Goal: Task Accomplishment & Management: Use online tool/utility

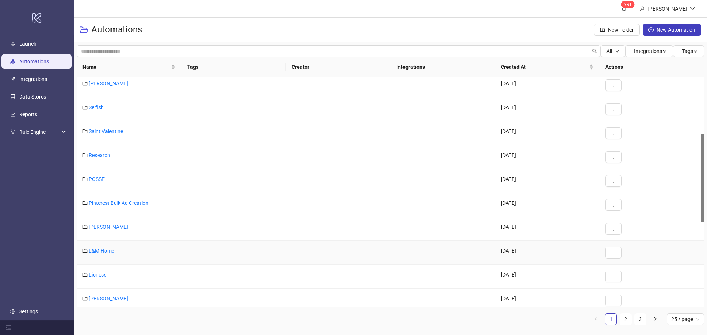
scroll to position [184, 0]
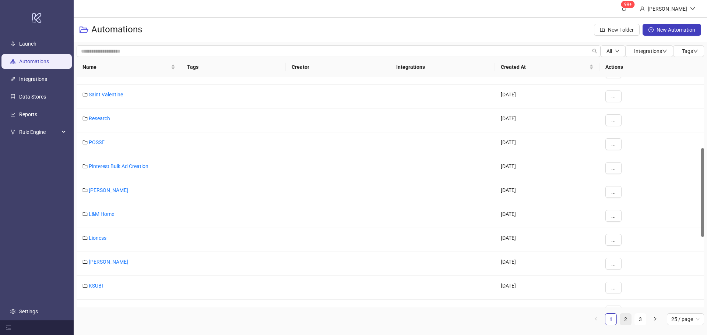
click at [625, 319] on link "2" at bounding box center [625, 319] width 11 height 11
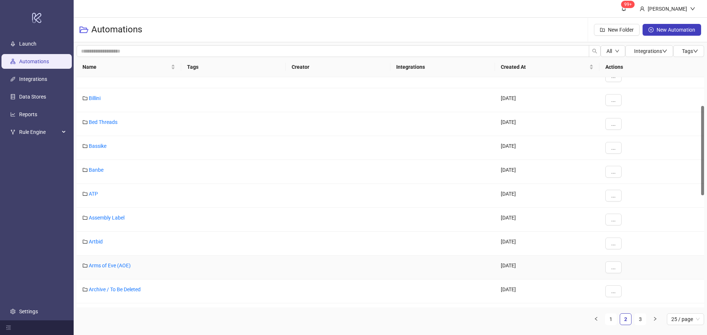
scroll to position [0, 0]
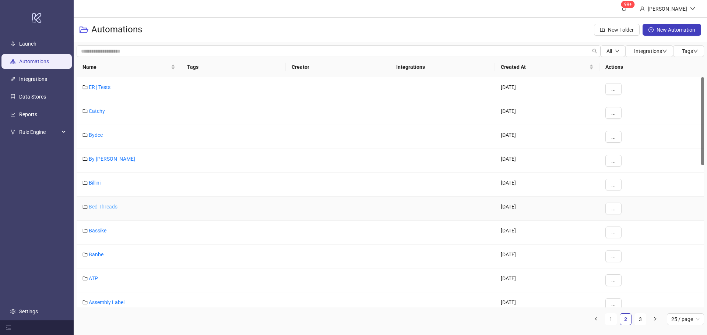
click at [102, 206] on link "Bed Threads" at bounding box center [103, 207] width 29 height 6
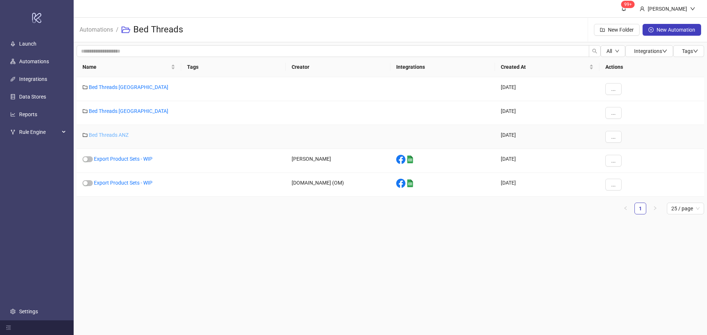
click at [108, 134] on link "Bed Threads ANZ" at bounding box center [109, 135] width 40 height 6
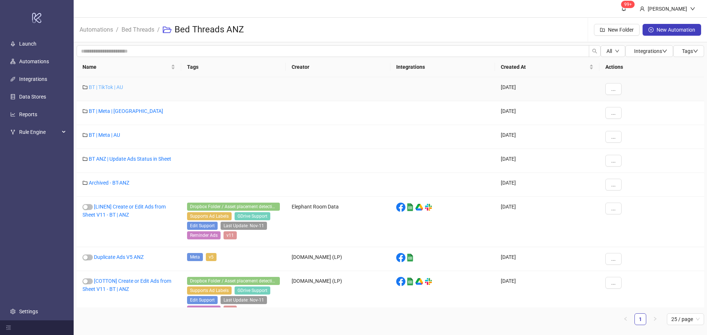
click at [111, 89] on link "BT | TikTok | AU" at bounding box center [106, 87] width 34 height 6
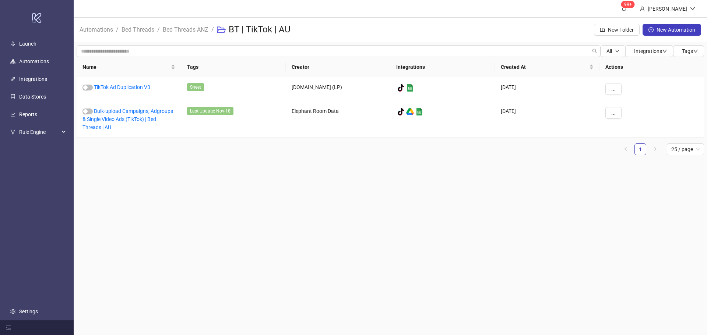
click at [200, 35] on li "Bed Threads ANZ" at bounding box center [186, 30] width 46 height 24
click at [197, 31] on link "Bed Threads ANZ" at bounding box center [185, 29] width 49 height 8
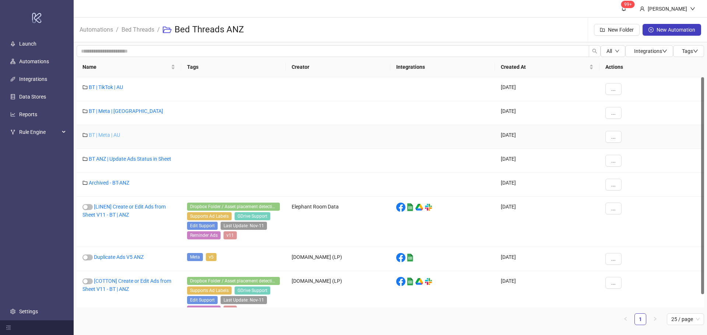
click at [109, 133] on link "BT | Meta | AU" at bounding box center [104, 135] width 31 height 6
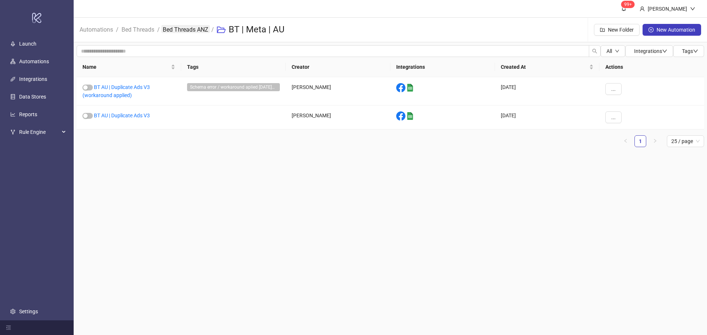
click at [191, 25] on link "Bed Threads ANZ" at bounding box center [185, 29] width 49 height 8
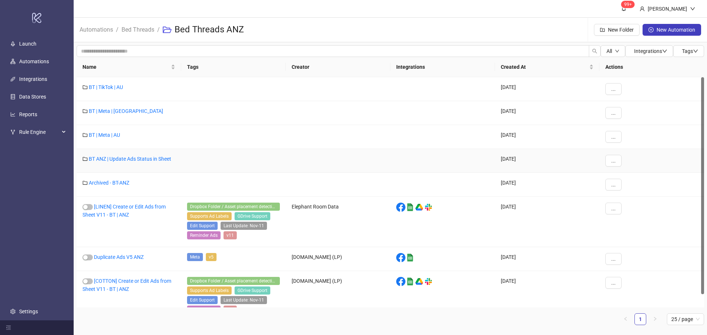
scroll to position [14, 0]
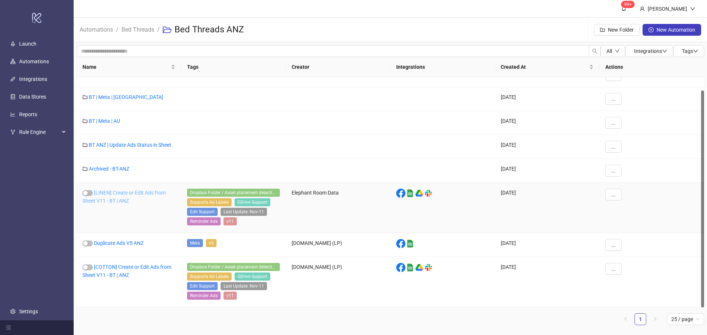
click at [121, 192] on link "[LINEN] Create or Edit Ads from Sheet V11 - BT | ANZ" at bounding box center [123, 197] width 83 height 14
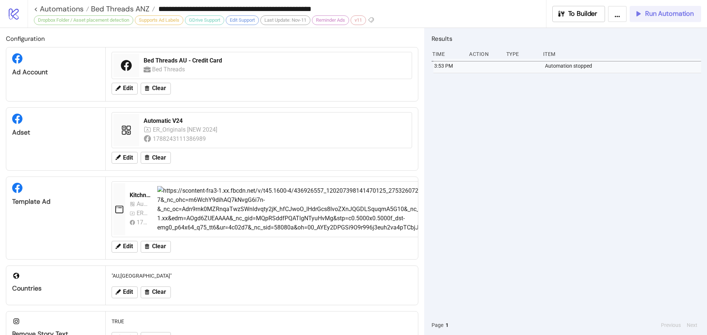
click at [653, 11] on span "Run Automation" at bounding box center [669, 14] width 49 height 8
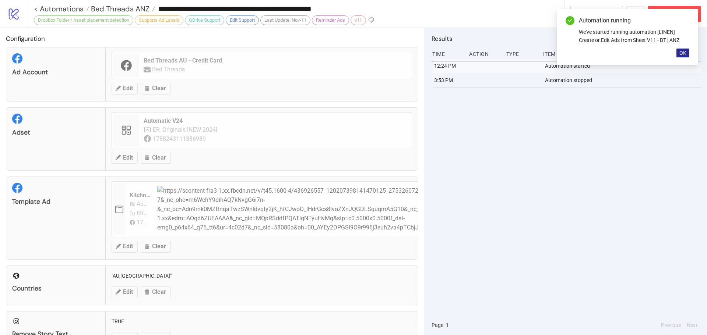
click at [681, 52] on span "OK" at bounding box center [682, 53] width 7 height 6
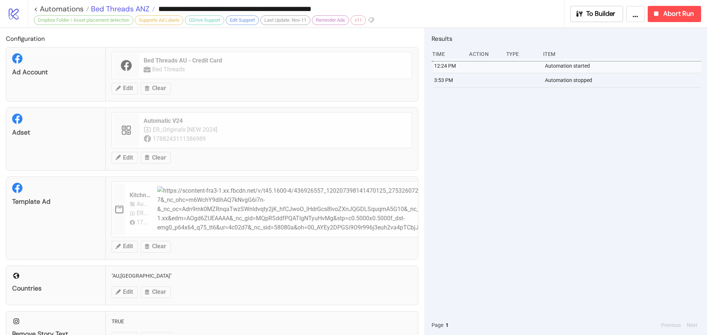
click at [121, 6] on span "Bed Threads ANZ" at bounding box center [119, 9] width 60 height 10
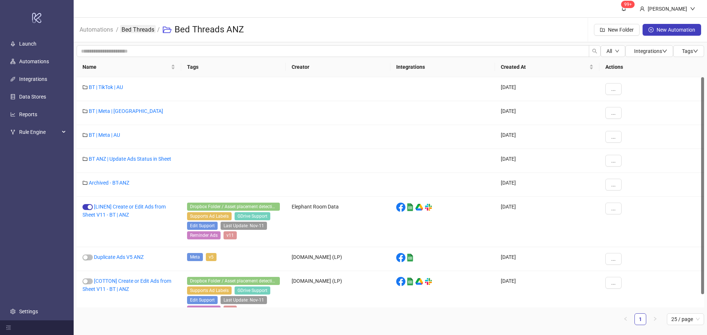
click at [149, 27] on link "Bed Threads" at bounding box center [138, 29] width 36 height 8
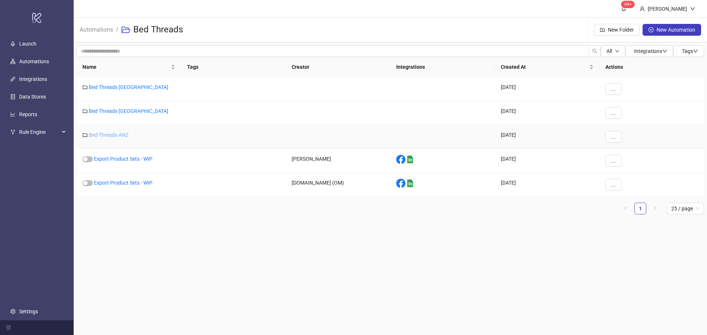
click at [122, 136] on link "Bed Threads ANZ" at bounding box center [109, 135] width 40 height 6
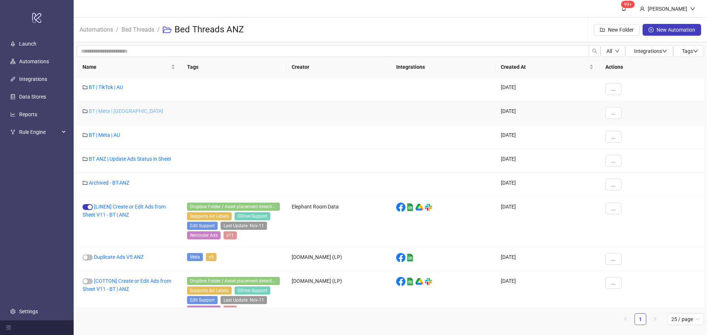
click at [114, 113] on link "BT | Meta | [GEOGRAPHIC_DATA]" at bounding box center [126, 111] width 74 height 6
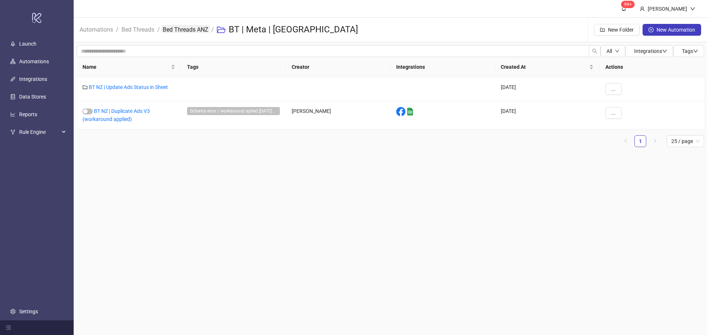
click at [188, 29] on link "Bed Threads ANZ" at bounding box center [185, 29] width 49 height 8
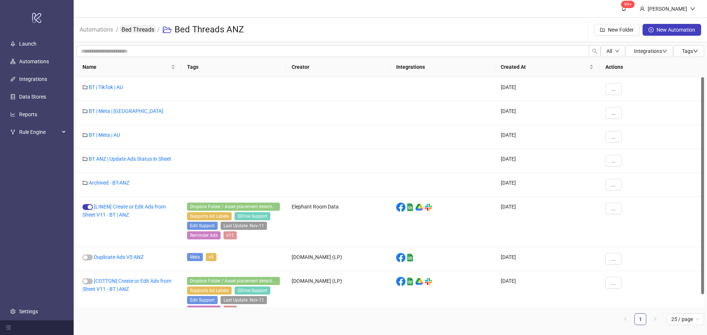
click at [147, 31] on link "Bed Threads" at bounding box center [138, 29] width 36 height 8
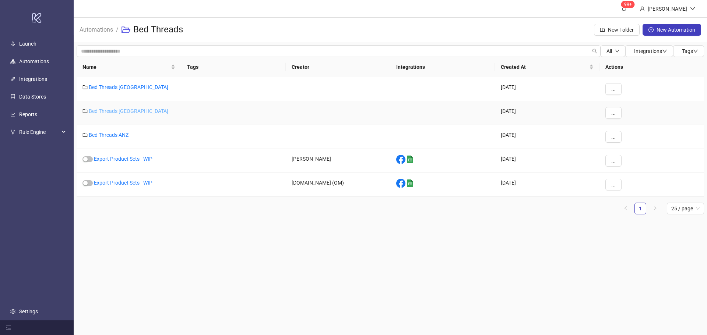
click at [114, 110] on link "Bed Threads [GEOGRAPHIC_DATA]" at bounding box center [129, 111] width 80 height 6
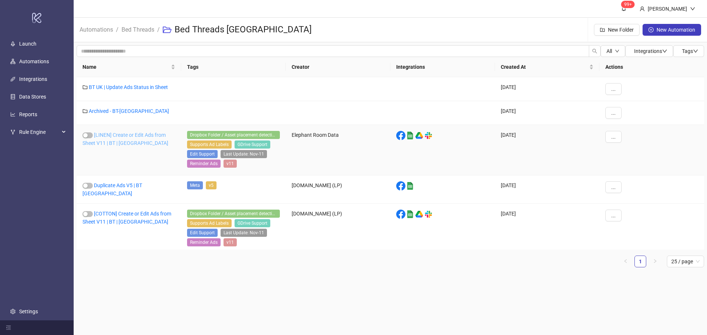
click at [121, 136] on link "[LINEN] Create or Edit Ads from Sheet V11 | BT | [GEOGRAPHIC_DATA]" at bounding box center [125, 139] width 86 height 14
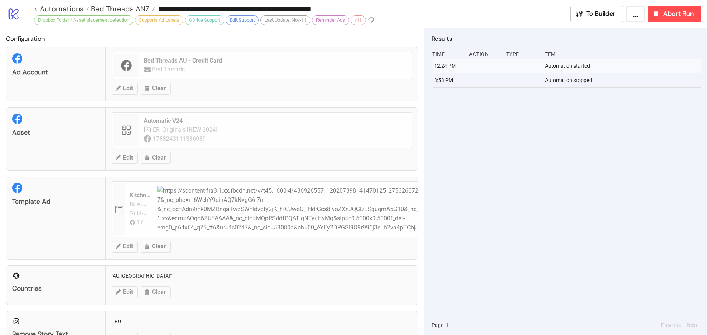
type input "**********"
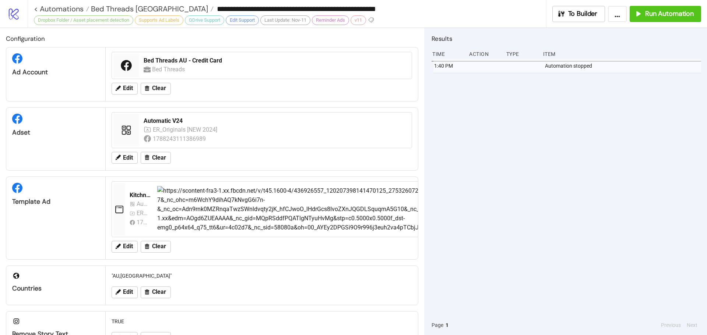
click at [654, 23] on div "**********" at bounding box center [367, 14] width 679 height 28
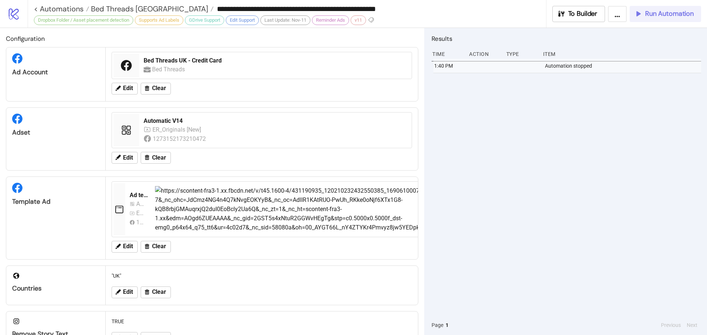
click at [655, 15] on span "Run Automation" at bounding box center [669, 14] width 49 height 8
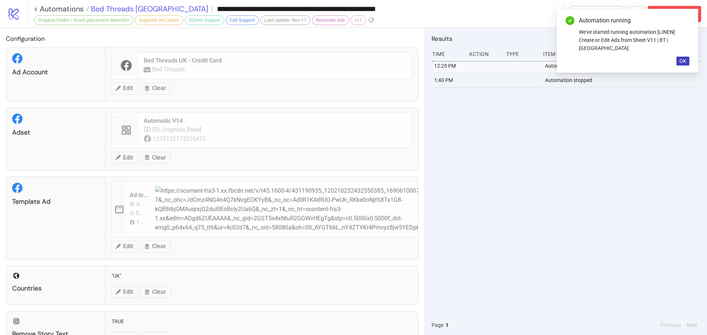
click at [130, 6] on span "Bed Threads [GEOGRAPHIC_DATA]" at bounding box center [148, 9] width 119 height 10
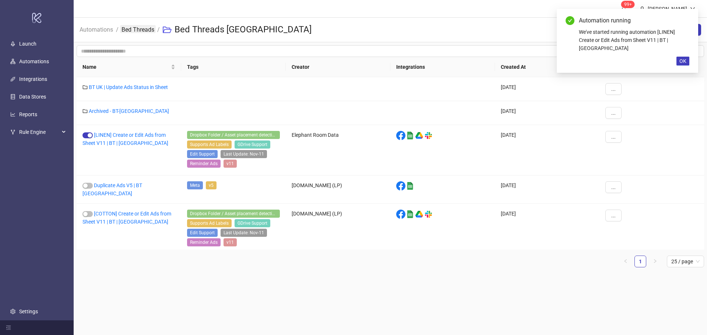
click at [124, 27] on link "Bed Threads" at bounding box center [138, 29] width 36 height 8
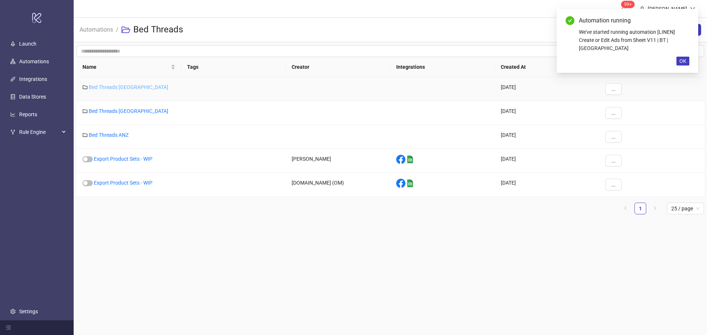
click at [123, 85] on link "Bed Threads [GEOGRAPHIC_DATA]" at bounding box center [129, 87] width 80 height 6
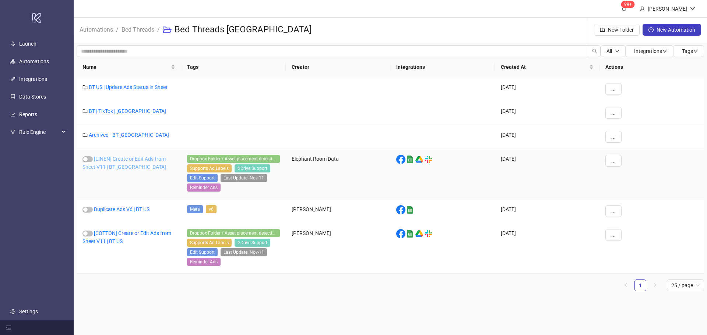
click at [119, 164] on link "[LINEN] Create or Edit Ads from Sheet V11 | BT [GEOGRAPHIC_DATA]" at bounding box center [124, 163] width 84 height 14
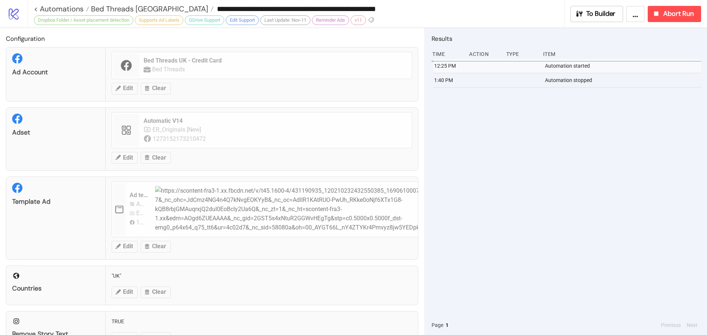
type input "**********"
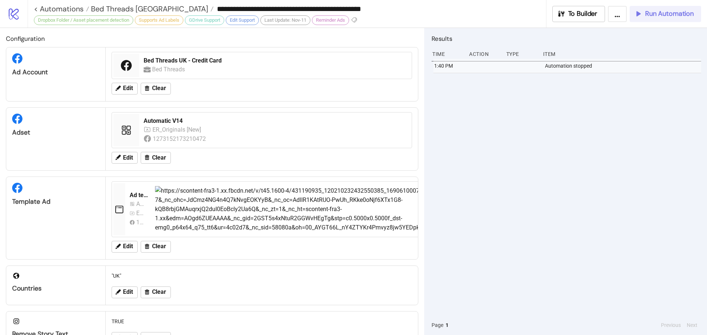
click at [655, 20] on button "Run Automation" at bounding box center [664, 14] width 71 height 16
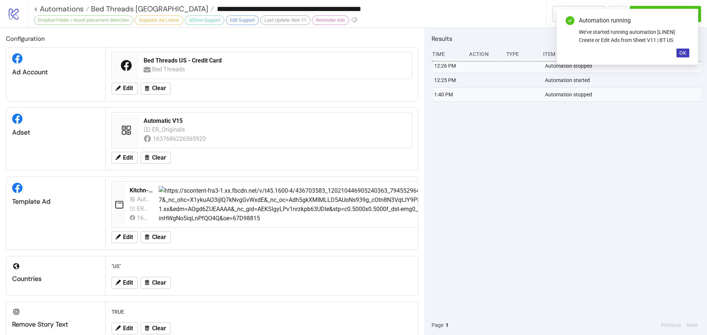
click at [587, 218] on div "12:26 PM Automation stopped 12:25 PM Automation started 1:40 PM Automation stop…" at bounding box center [565, 187] width 269 height 257
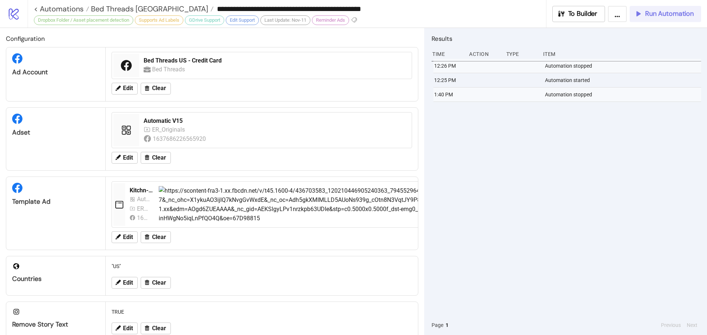
click at [657, 12] on span "Run Automation" at bounding box center [669, 14] width 49 height 8
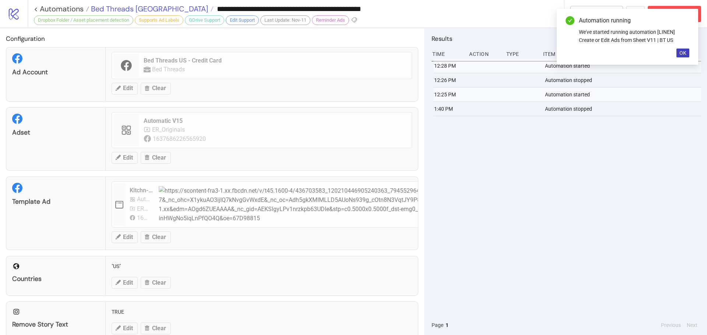
click at [123, 10] on span "Bed Threads [GEOGRAPHIC_DATA]" at bounding box center [148, 9] width 119 height 10
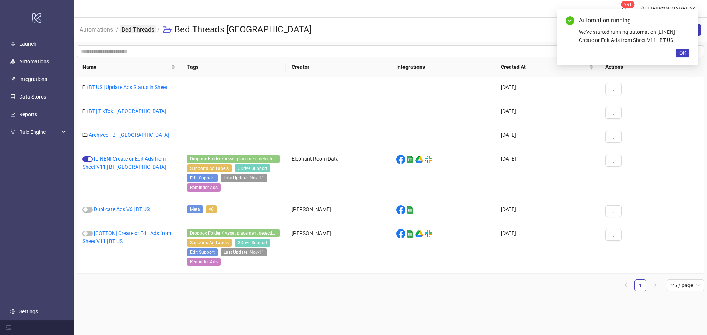
click at [143, 29] on link "Bed Threads" at bounding box center [138, 29] width 36 height 8
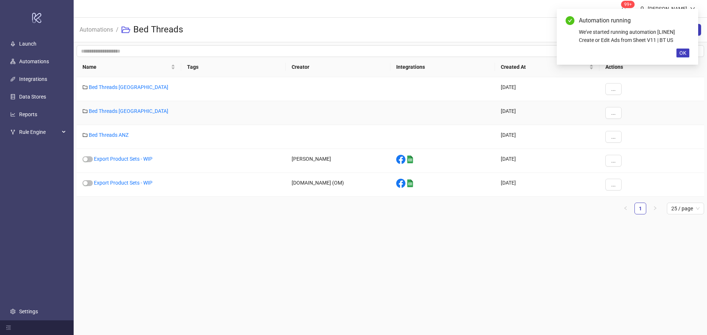
click at [112, 115] on div "Bed Threads [GEOGRAPHIC_DATA]" at bounding box center [129, 113] width 105 height 24
click at [110, 109] on link "Bed Threads [GEOGRAPHIC_DATA]" at bounding box center [129, 111] width 80 height 6
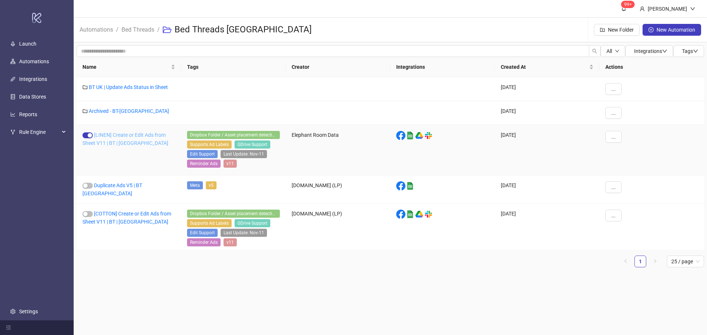
click at [119, 134] on link "[LINEN] Create or Edit Ads from Sheet V11 | BT | [GEOGRAPHIC_DATA]" at bounding box center [125, 139] width 86 height 14
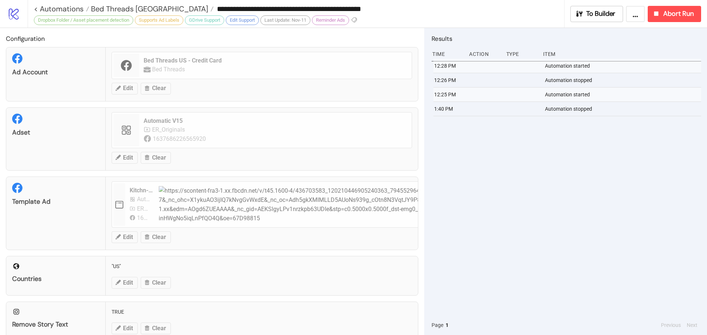
type input "**********"
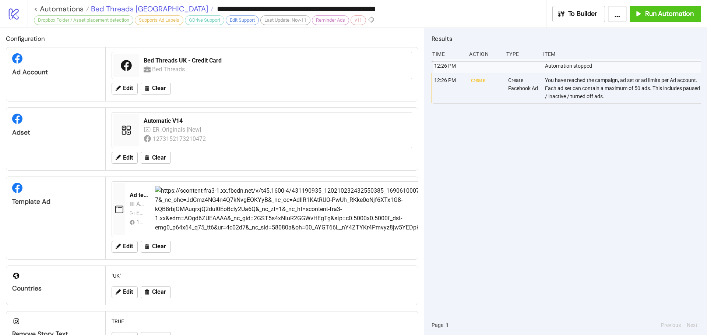
click at [123, 7] on span "Bed Threads [GEOGRAPHIC_DATA]" at bounding box center [148, 9] width 119 height 10
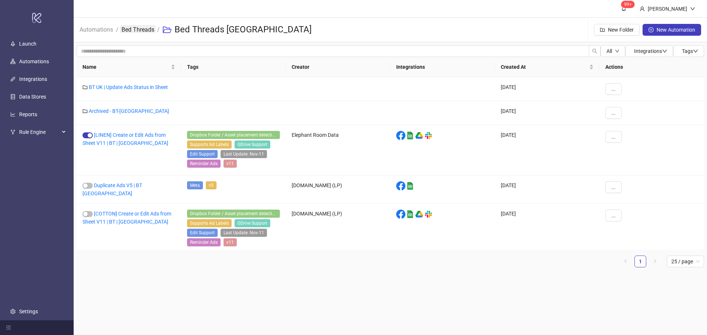
click at [151, 24] on li "Bed Threads" at bounding box center [137, 30] width 33 height 24
click at [149, 27] on link "Bed Threads" at bounding box center [138, 29] width 36 height 8
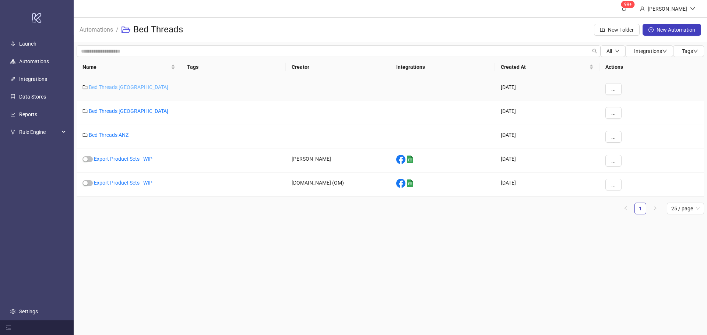
click at [114, 90] on div "Bed Threads [GEOGRAPHIC_DATA]" at bounding box center [129, 89] width 105 height 24
click at [113, 88] on link "Bed Threads [GEOGRAPHIC_DATA]" at bounding box center [129, 87] width 80 height 6
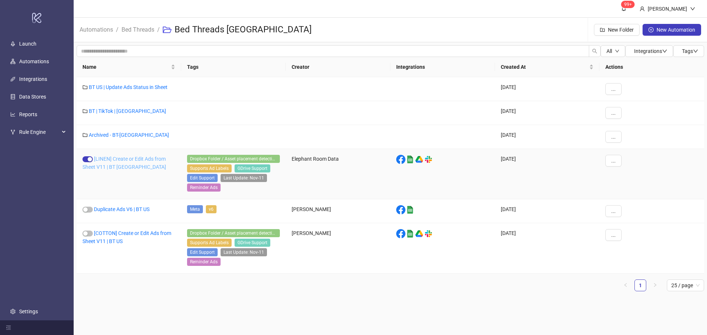
click at [117, 158] on link "[LINEN] Create or Edit Ads from Sheet V11 | BT [GEOGRAPHIC_DATA]" at bounding box center [124, 163] width 84 height 14
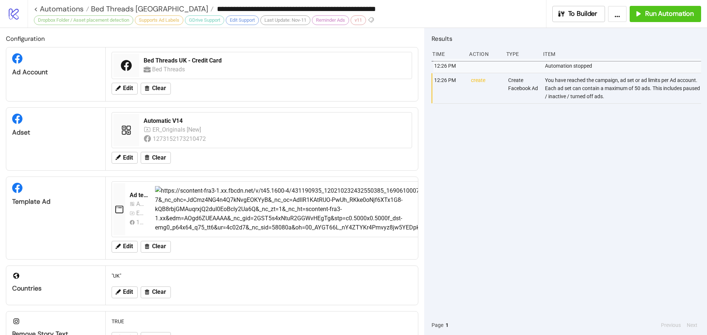
type input "**********"
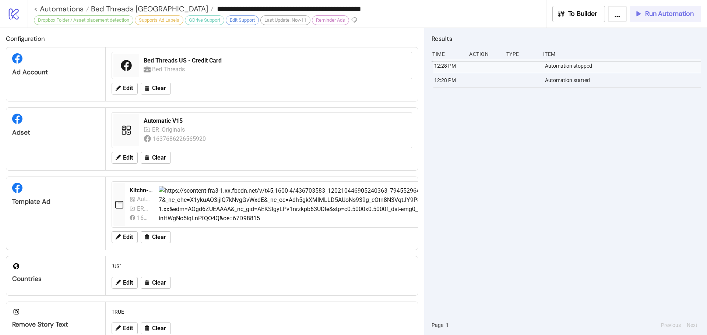
click at [656, 16] on span "Run Automation" at bounding box center [669, 14] width 49 height 8
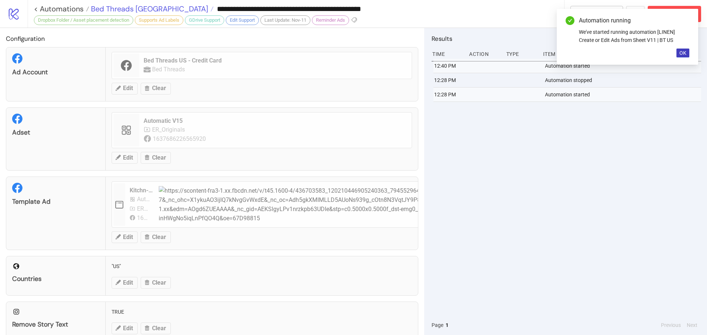
click at [112, 6] on span "Bed Threads [GEOGRAPHIC_DATA]" at bounding box center [148, 9] width 119 height 10
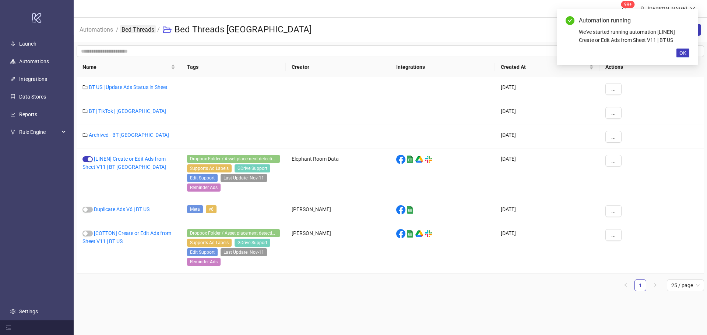
click at [142, 29] on link "Bed Threads" at bounding box center [138, 29] width 36 height 8
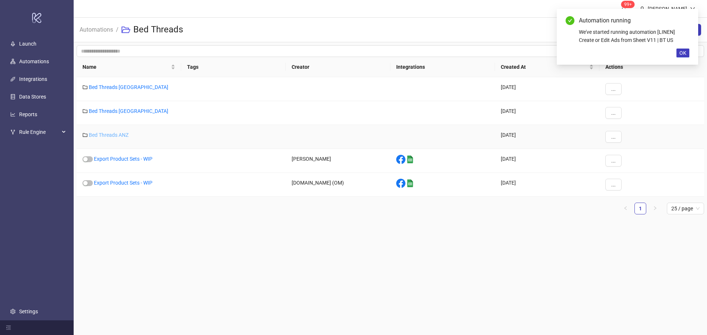
click at [113, 137] on link "Bed Threads ANZ" at bounding box center [109, 135] width 40 height 6
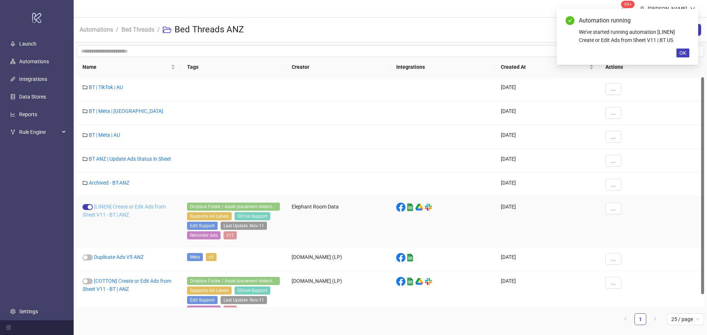
click at [123, 207] on link "[LINEN] Create or Edit Ads from Sheet V11 - BT | ANZ" at bounding box center [123, 211] width 83 height 14
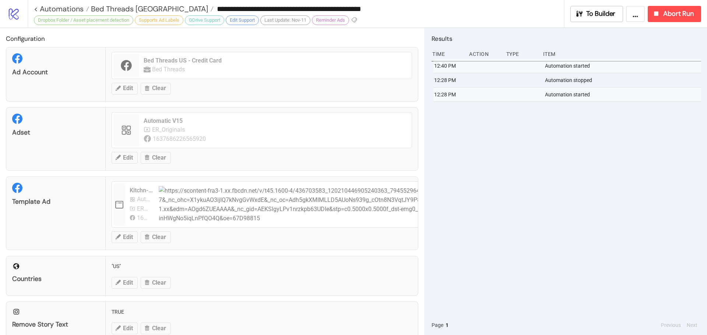
type input "**********"
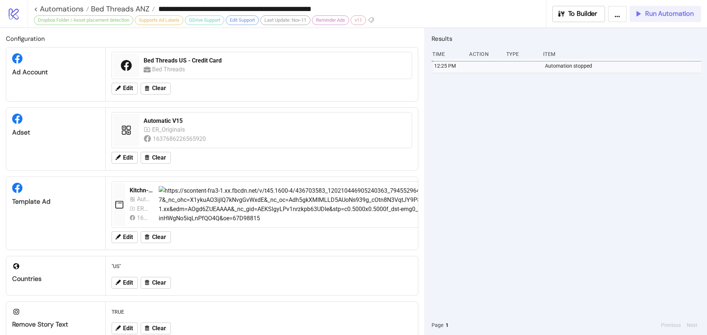
click at [670, 21] on button "Run Automation" at bounding box center [664, 14] width 71 height 16
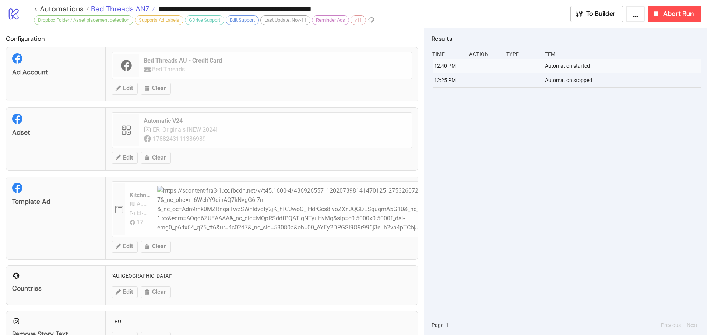
click at [108, 5] on span "Bed Threads ANZ" at bounding box center [119, 9] width 60 height 10
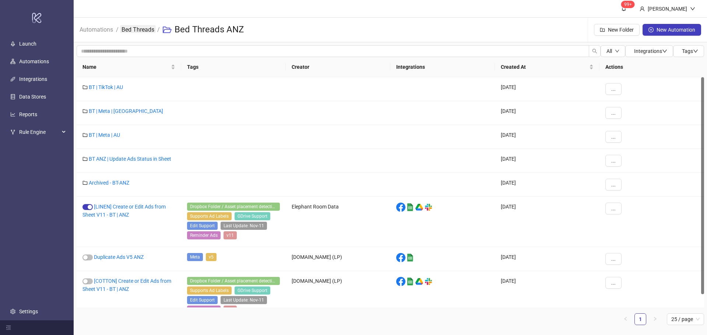
click at [128, 32] on link "Bed Threads" at bounding box center [138, 29] width 36 height 8
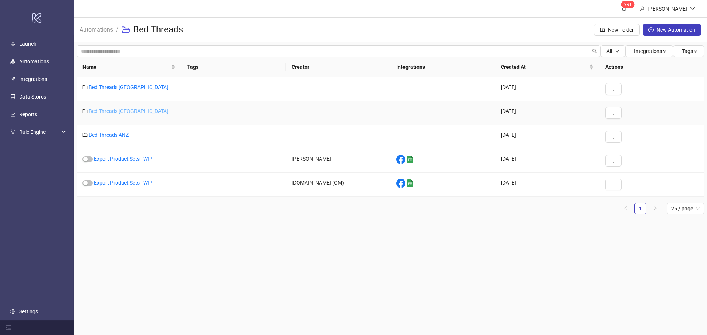
click at [105, 114] on link "Bed Threads [GEOGRAPHIC_DATA]" at bounding box center [129, 111] width 80 height 6
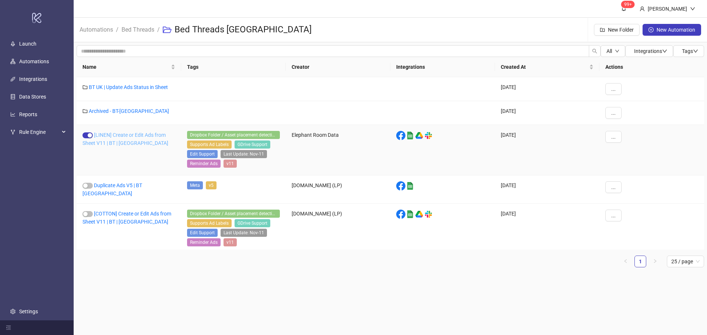
click at [106, 138] on link "[LINEN] Create or Edit Ads from Sheet V11 | BT | [GEOGRAPHIC_DATA]" at bounding box center [125, 139] width 86 height 14
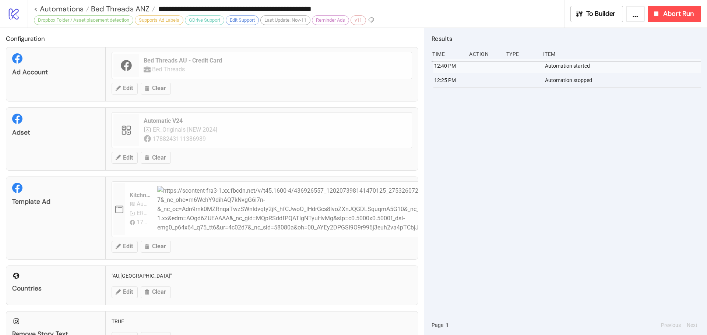
type input "**********"
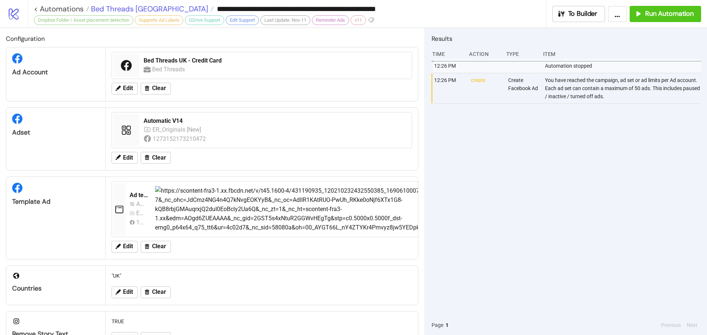
click at [121, 12] on span "Bed Threads [GEOGRAPHIC_DATA]" at bounding box center [148, 9] width 119 height 10
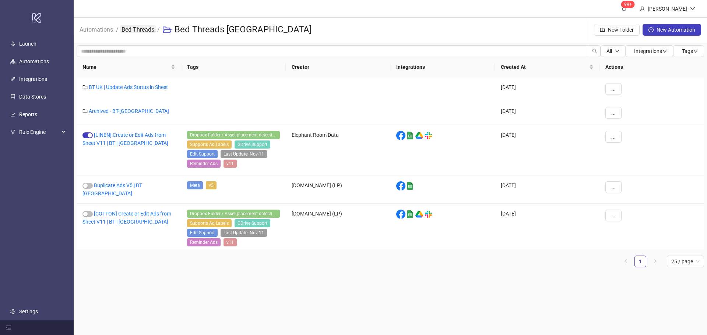
click at [144, 29] on link "Bed Threads" at bounding box center [138, 29] width 36 height 8
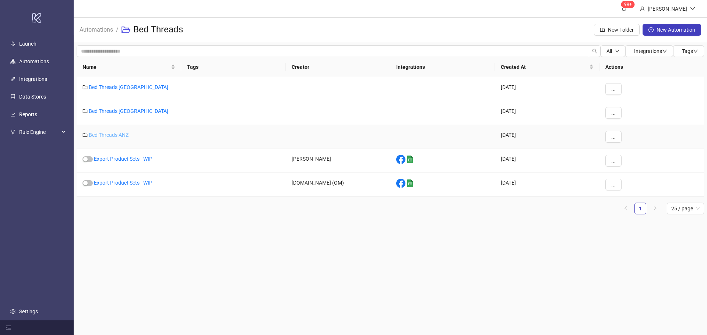
click at [113, 134] on link "Bed Threads ANZ" at bounding box center [109, 135] width 40 height 6
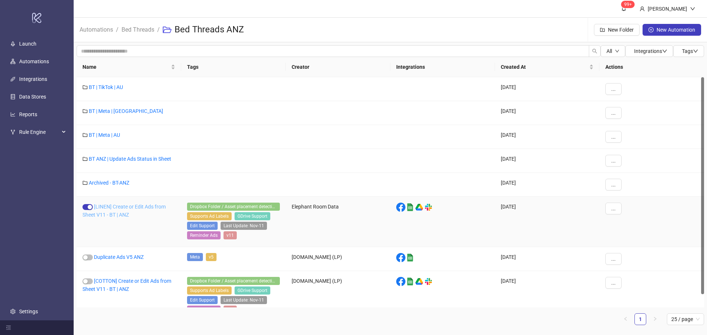
click at [108, 207] on link "[LINEN] Create or Edit Ads from Sheet V11 - BT | ANZ" at bounding box center [123, 211] width 83 height 14
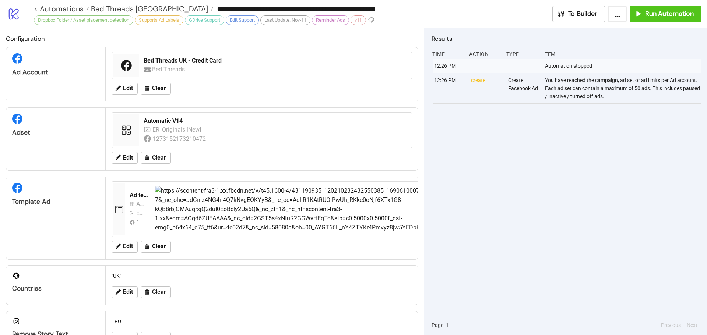
type input "**********"
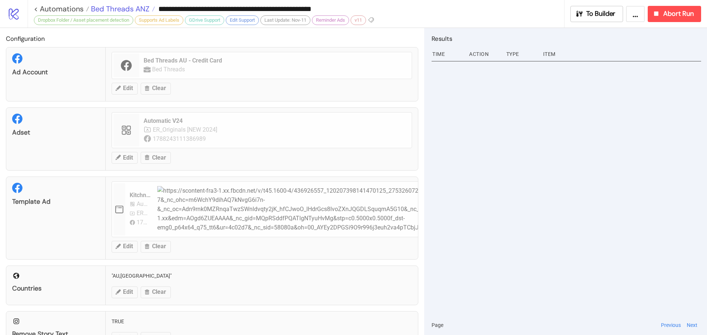
click at [113, 4] on span "Bed Threads ANZ" at bounding box center [119, 9] width 60 height 10
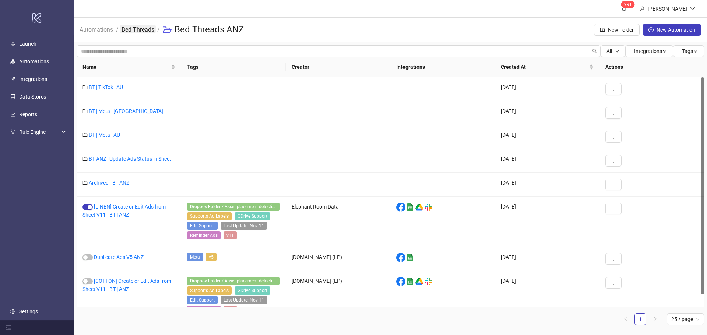
click at [139, 27] on link "Bed Threads" at bounding box center [138, 29] width 36 height 8
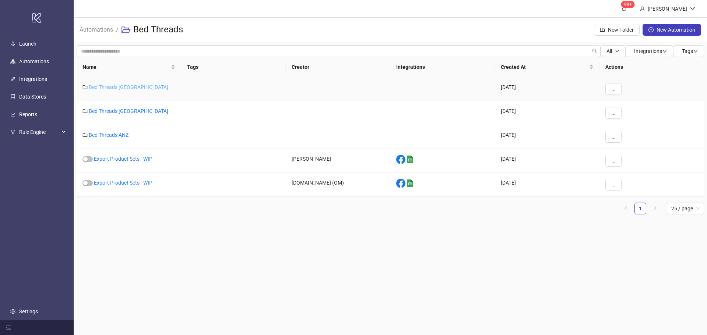
click at [123, 84] on link "Bed Threads [GEOGRAPHIC_DATA]" at bounding box center [129, 87] width 80 height 6
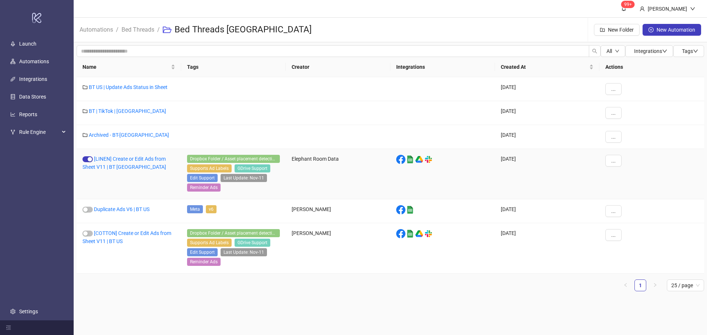
click at [100, 163] on div "[LINEN] Create or Edit Ads from Sheet V11 | BT [GEOGRAPHIC_DATA]" at bounding box center [129, 174] width 105 height 50
click at [107, 156] on link "[LINEN] Create or Edit Ads from Sheet V11 | BT [GEOGRAPHIC_DATA]" at bounding box center [124, 163] width 84 height 14
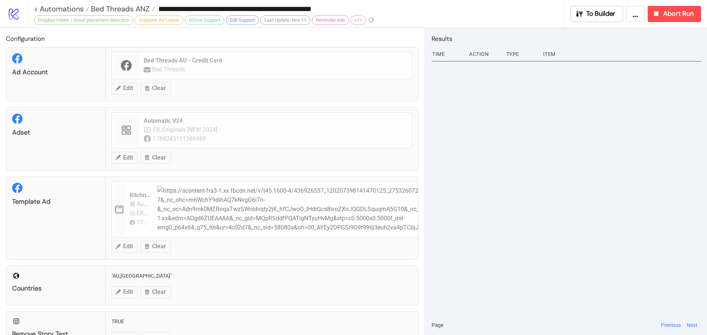
type input "**********"
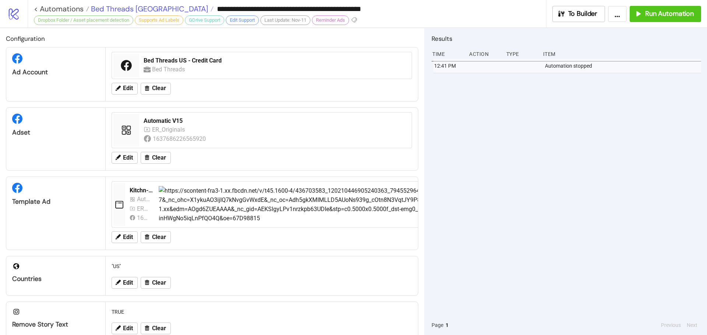
click at [101, 8] on span "Bed Threads [GEOGRAPHIC_DATA]" at bounding box center [148, 9] width 119 height 10
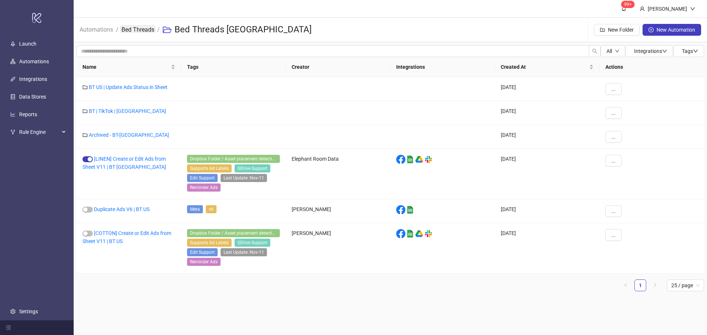
click at [131, 32] on link "Bed Threads" at bounding box center [138, 29] width 36 height 8
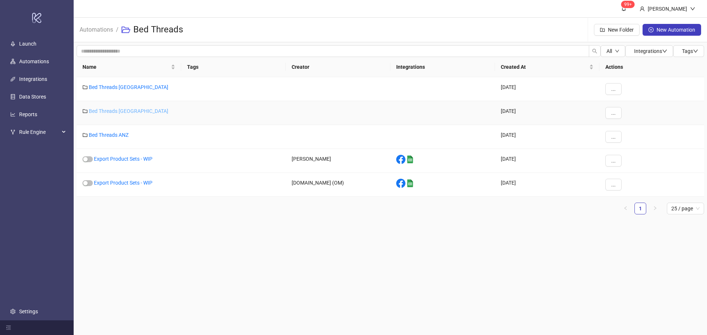
click at [112, 111] on link "Bed Threads [GEOGRAPHIC_DATA]" at bounding box center [129, 111] width 80 height 6
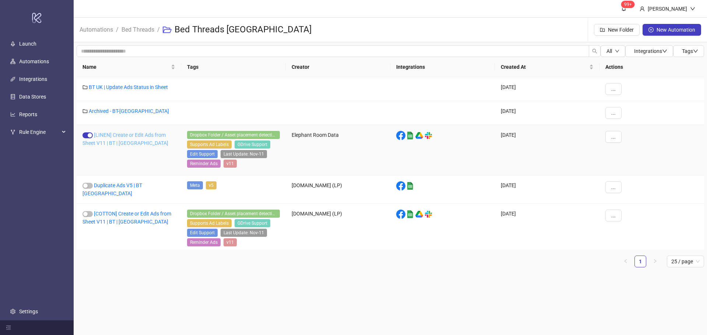
click at [115, 138] on div "[LINEN] Create or Edit Ads from Sheet V11 | BT | [GEOGRAPHIC_DATA]" at bounding box center [129, 150] width 105 height 50
click at [110, 135] on link "[LINEN] Create or Edit Ads from Sheet V11 | BT | [GEOGRAPHIC_DATA]" at bounding box center [125, 139] width 86 height 14
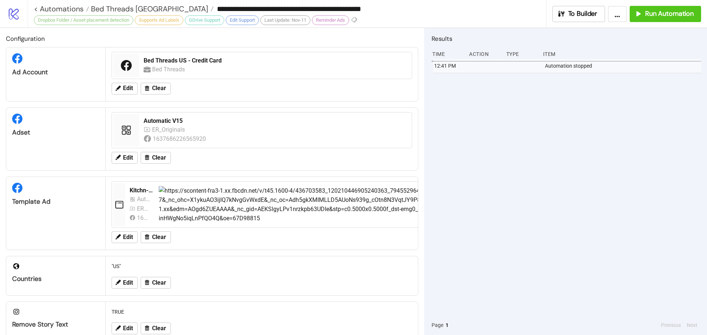
type input "**********"
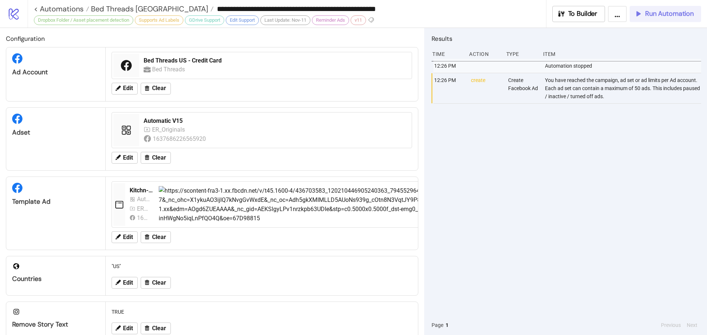
click at [668, 14] on span "Run Automation" at bounding box center [669, 14] width 49 height 8
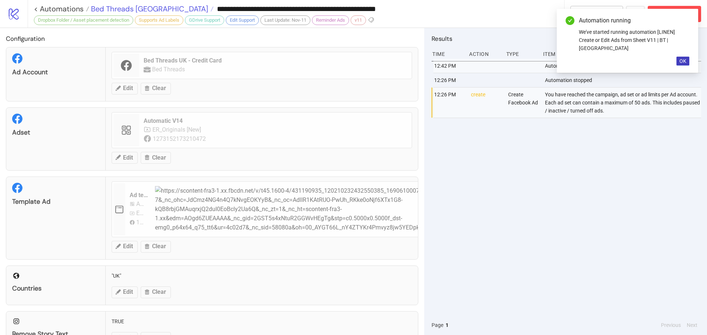
click at [123, 6] on span "Bed Threads [GEOGRAPHIC_DATA]" at bounding box center [148, 9] width 119 height 10
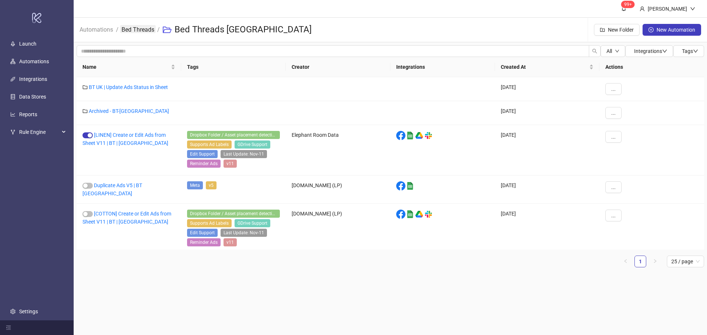
click at [136, 29] on link "Bed Threads" at bounding box center [138, 29] width 36 height 8
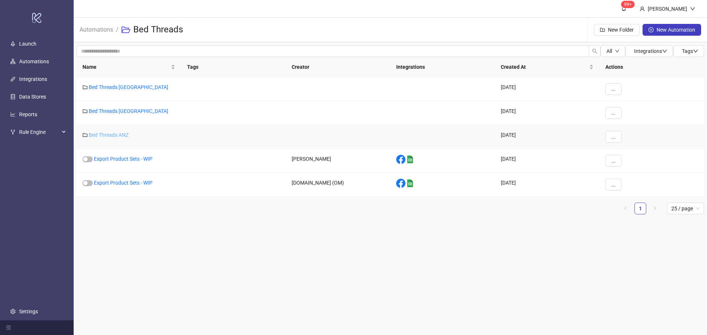
click at [105, 134] on link "Bed Threads ANZ" at bounding box center [109, 135] width 40 height 6
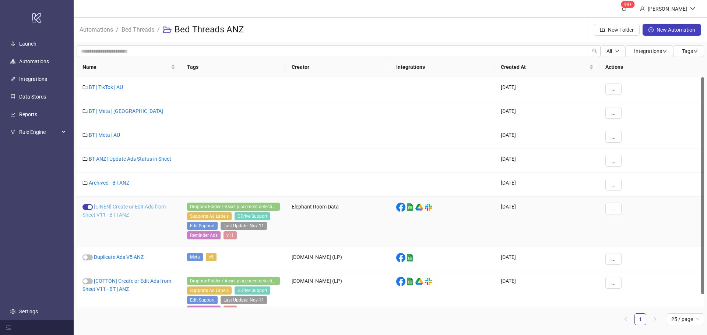
click at [108, 207] on link "[LINEN] Create or Edit Ads from Sheet V11 - BT | ANZ" at bounding box center [123, 211] width 83 height 14
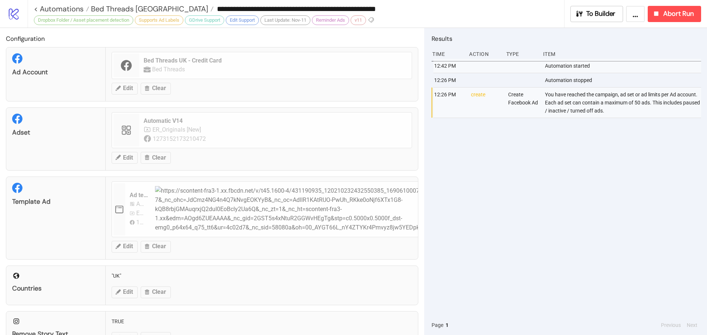
type input "**********"
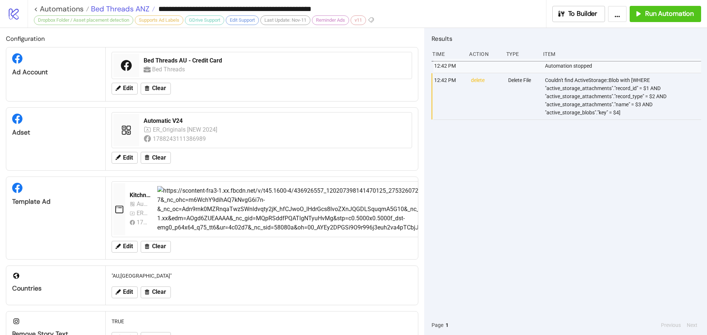
click at [126, 6] on span "Bed Threads ANZ" at bounding box center [119, 9] width 60 height 10
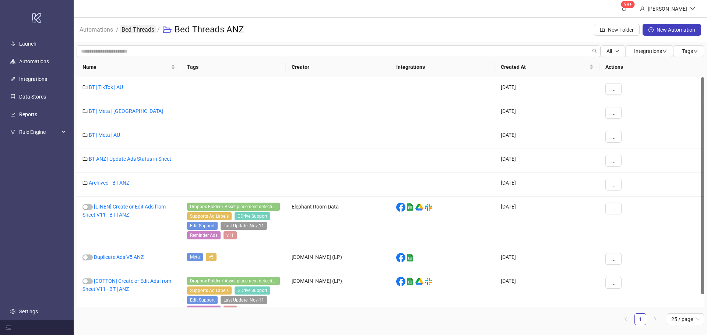
click at [145, 29] on link "Bed Threads" at bounding box center [138, 29] width 36 height 8
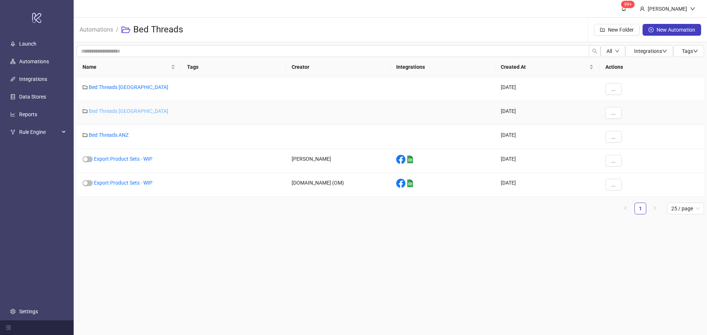
click at [111, 109] on link "Bed Threads [GEOGRAPHIC_DATA]" at bounding box center [129, 111] width 80 height 6
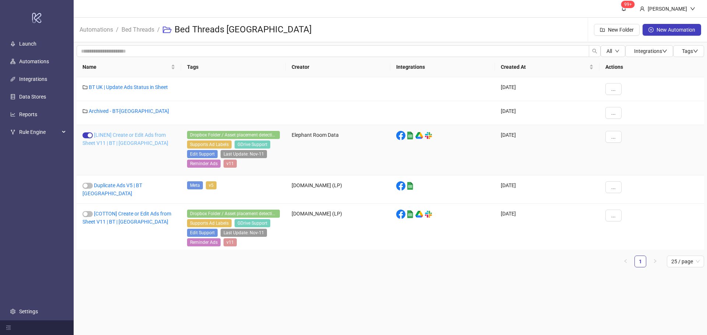
click at [110, 133] on link "[LINEN] Create or Edit Ads from Sheet V11 | BT | [GEOGRAPHIC_DATA]" at bounding box center [125, 139] width 86 height 14
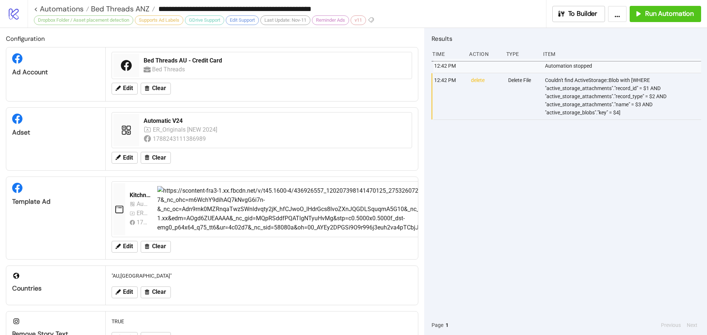
type input "**********"
